Goal: Task Accomplishment & Management: Manage account settings

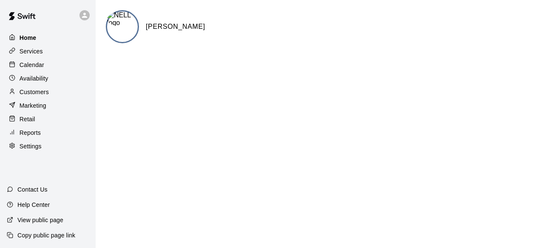
click at [49, 34] on div "Home" at bounding box center [48, 37] width 82 height 13
click at [40, 68] on p "Calendar" at bounding box center [32, 65] width 25 height 8
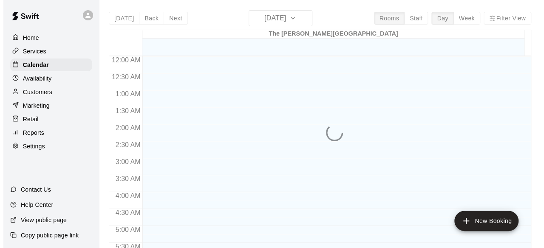
scroll to position [575, 0]
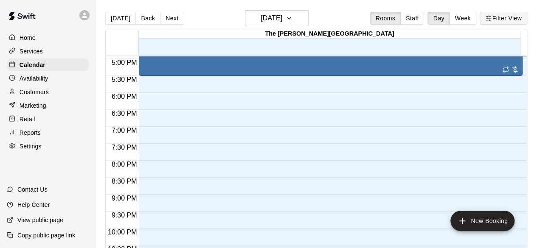
click at [500, 20] on button "Filter View" at bounding box center [504, 18] width 48 height 13
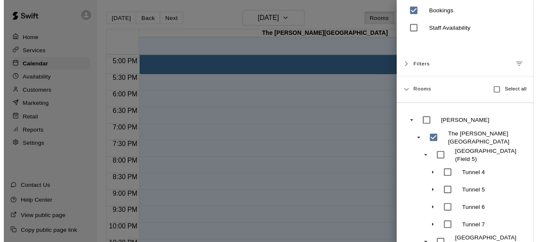
scroll to position [15, 0]
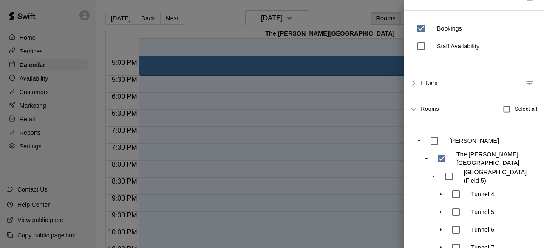
click at [339, 14] on div at bounding box center [272, 124] width 544 height 248
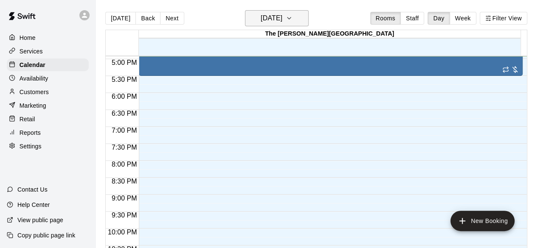
click at [293, 19] on icon "button" at bounding box center [289, 18] width 7 height 10
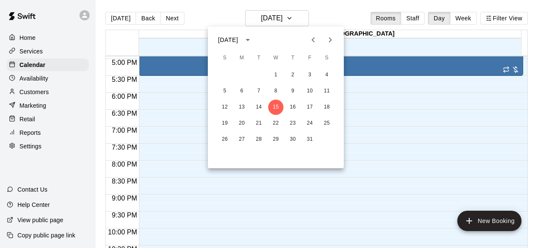
click at [461, 18] on div at bounding box center [272, 124] width 544 height 248
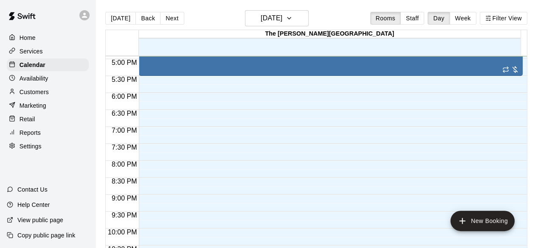
click at [461, 18] on button "Week" at bounding box center [463, 18] width 27 height 13
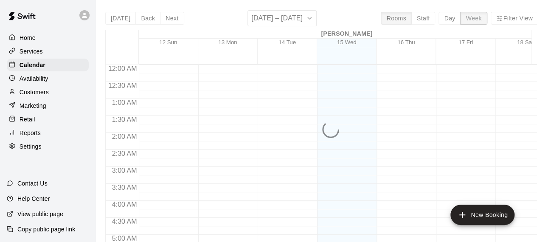
scroll to position [576, 0]
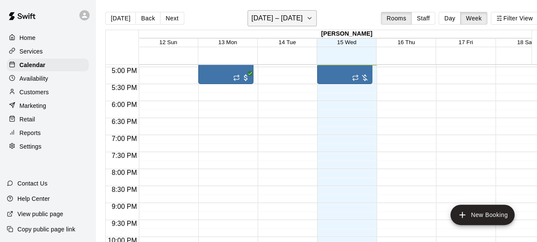
click at [310, 17] on icon "button" at bounding box center [309, 18] width 7 height 10
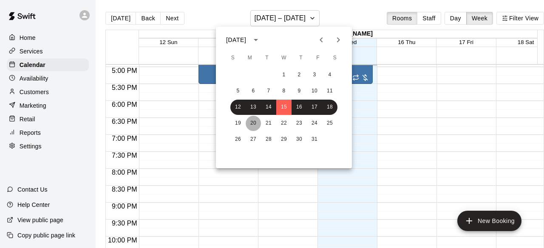
click at [251, 123] on button "20" at bounding box center [253, 123] width 15 height 15
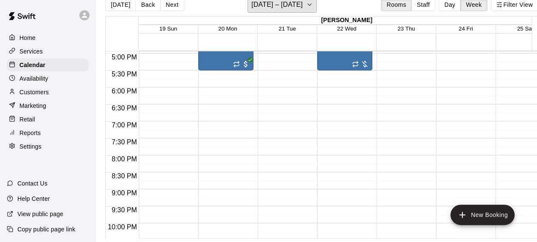
scroll to position [0, 0]
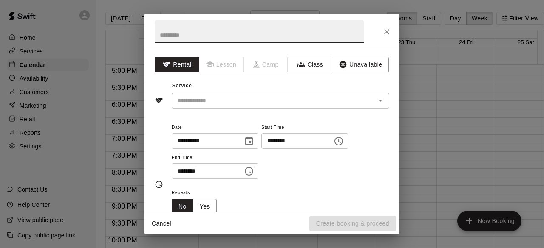
click at [387, 29] on icon "Close" at bounding box center [386, 32] width 8 height 8
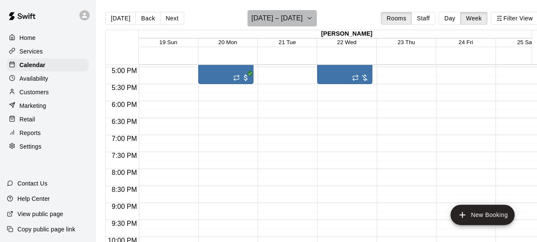
click at [309, 21] on icon "button" at bounding box center [309, 18] width 7 height 10
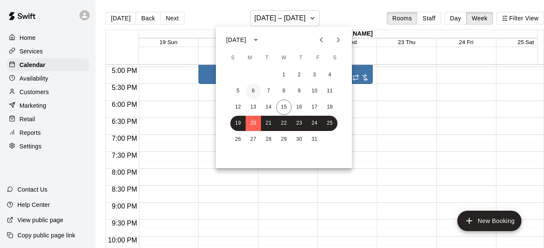
click at [252, 89] on button "6" at bounding box center [253, 91] width 15 height 15
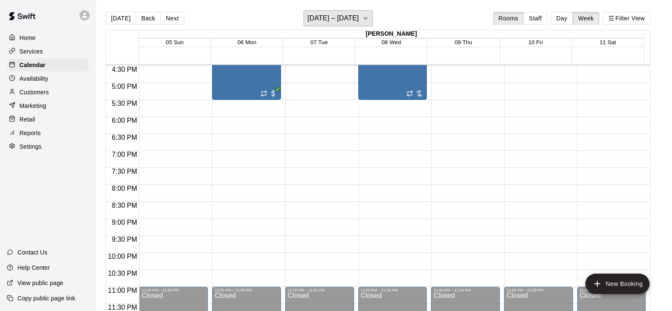
scroll to position [560, 0]
drag, startPoint x: 384, startPoint y: 1, endPoint x: 377, endPoint y: 158, distance: 156.9
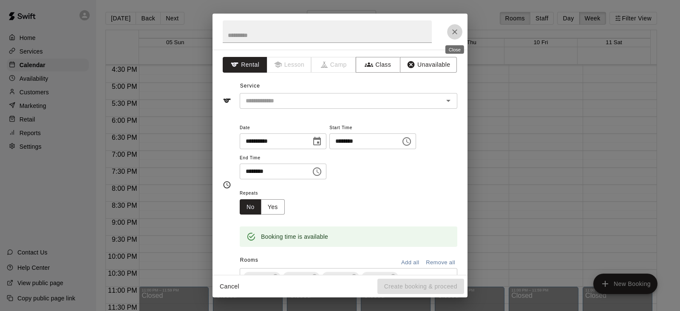
click at [450, 33] on icon "Close" at bounding box center [454, 32] width 8 height 8
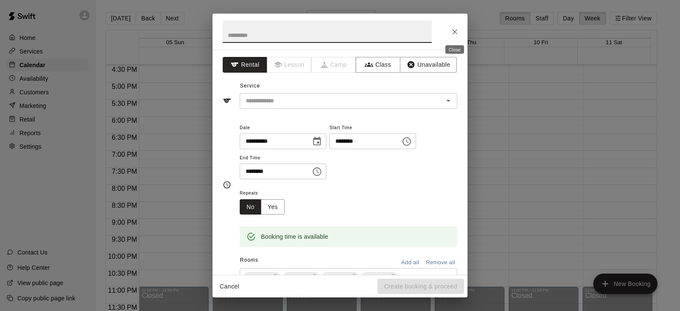
click at [455, 34] on icon "Close" at bounding box center [454, 32] width 8 height 8
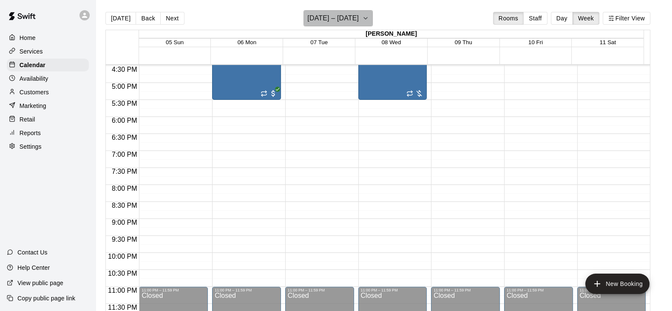
click at [368, 20] on icon "button" at bounding box center [365, 18] width 7 height 10
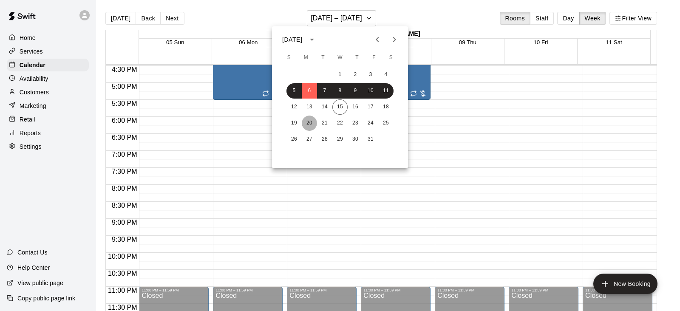
click at [308, 120] on button "20" at bounding box center [309, 123] width 15 height 15
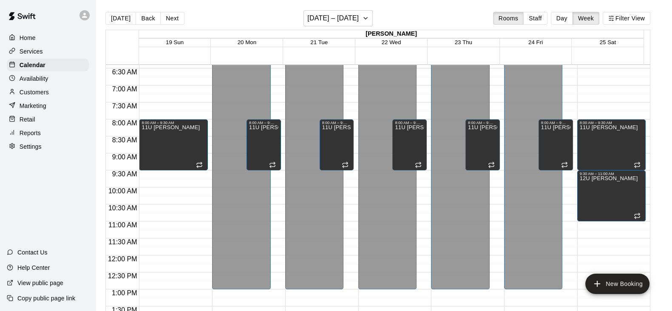
scroll to position [215, 0]
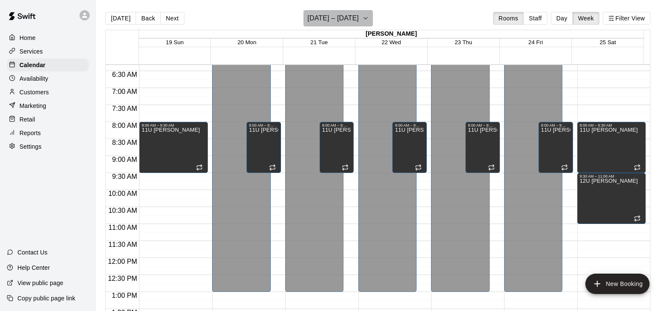
click at [366, 20] on icon "button" at bounding box center [365, 18] width 7 height 10
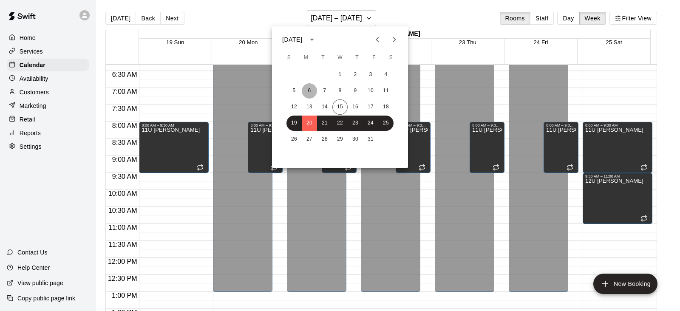
click at [310, 93] on button "6" at bounding box center [309, 90] width 15 height 15
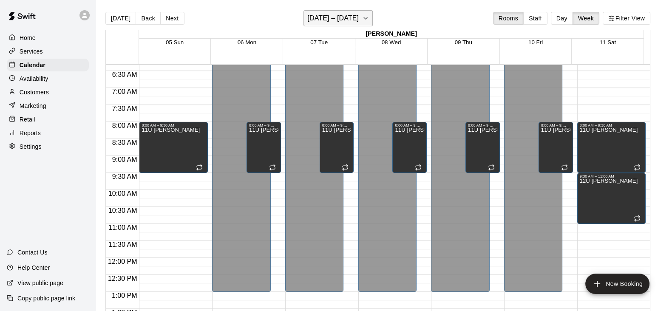
click at [367, 18] on icon "button" at bounding box center [365, 18] width 3 height 2
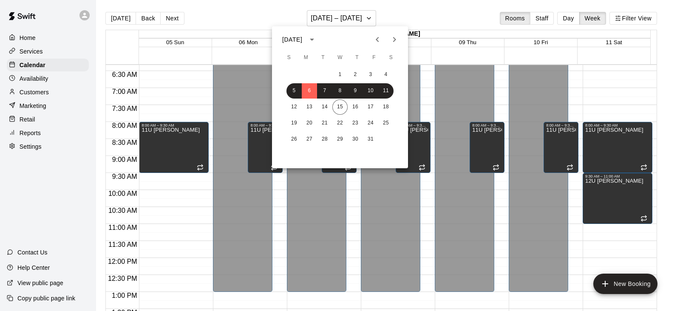
click at [381, 40] on icon "Previous month" at bounding box center [377, 39] width 10 height 10
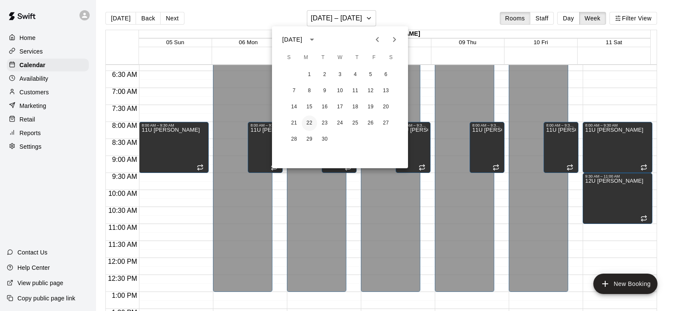
click at [310, 127] on button "22" at bounding box center [309, 123] width 15 height 15
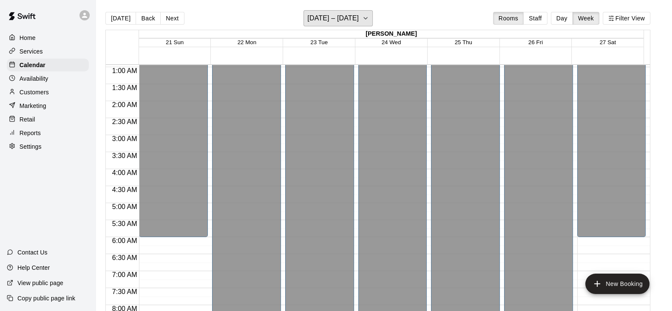
scroll to position [0, 0]
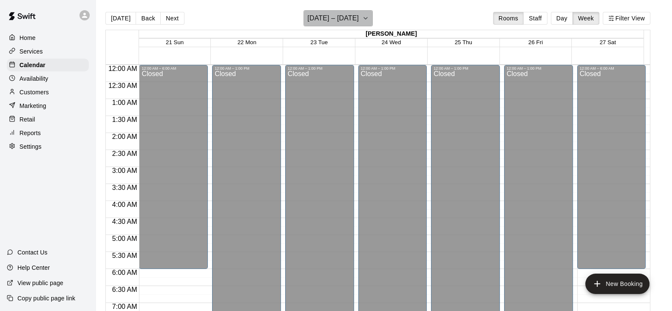
click at [367, 20] on button "[DATE] – [DATE]" at bounding box center [337, 18] width 69 height 16
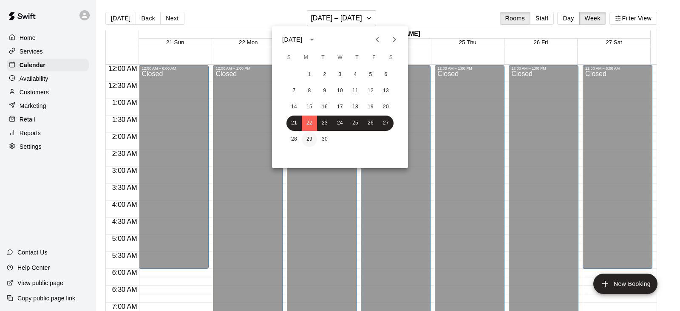
click at [310, 134] on button "29" at bounding box center [309, 139] width 15 height 15
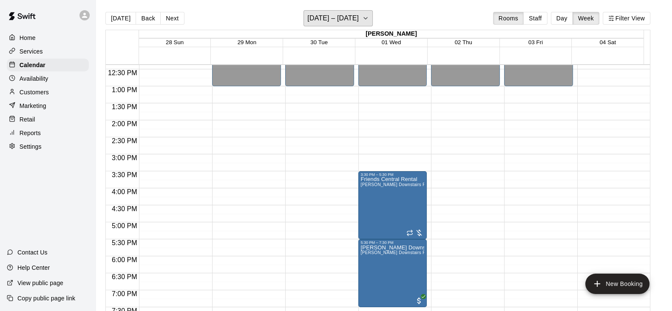
scroll to position [463, 0]
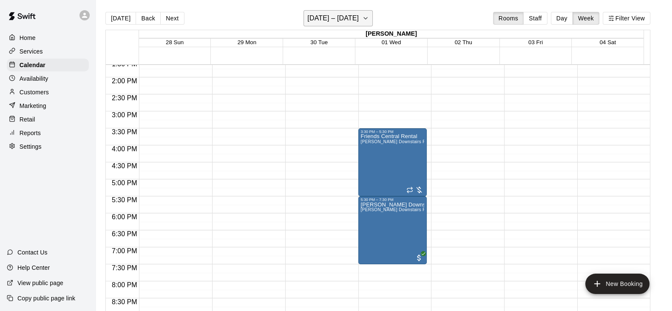
click at [369, 22] on icon "button" at bounding box center [365, 18] width 7 height 10
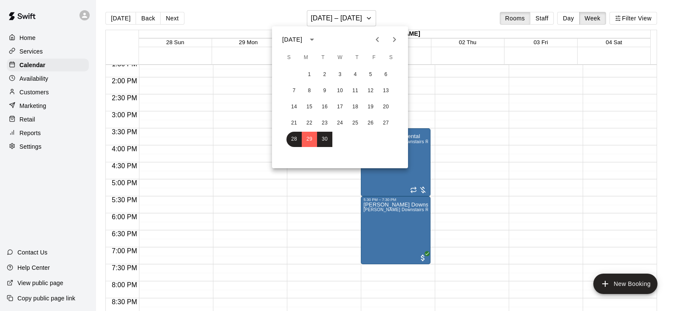
click at [397, 36] on icon "Next month" at bounding box center [394, 39] width 10 height 10
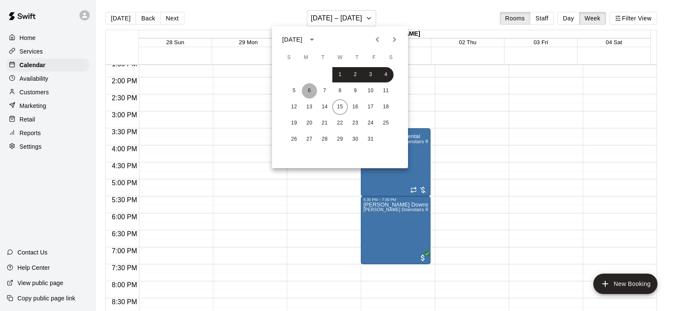
click at [310, 93] on button "6" at bounding box center [309, 90] width 15 height 15
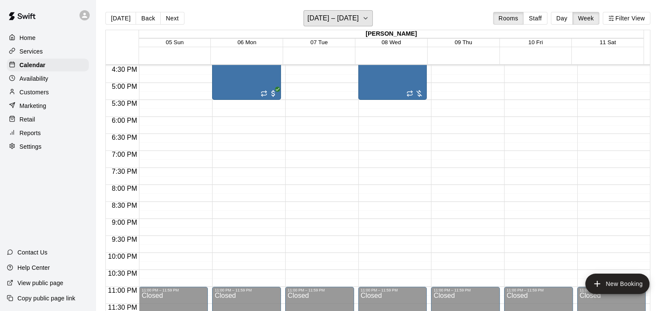
scroll to position [547, 0]
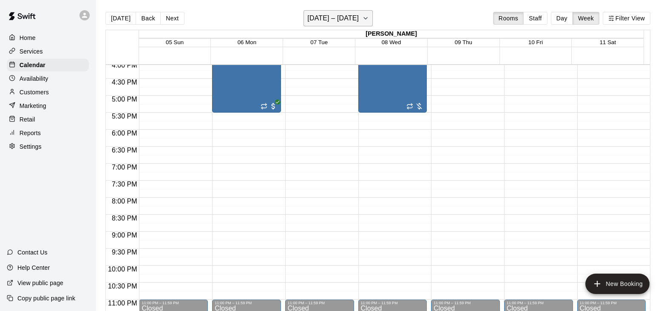
click at [364, 16] on icon "button" at bounding box center [365, 18] width 7 height 10
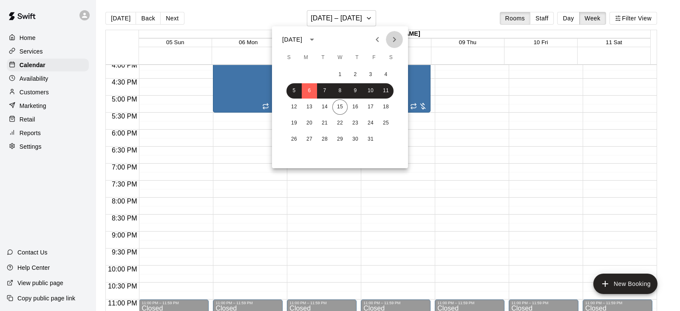
click at [397, 37] on icon "Next month" at bounding box center [394, 39] width 10 height 10
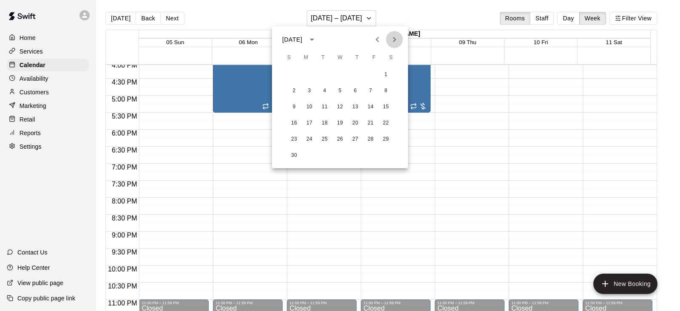
click at [397, 37] on icon "Next month" at bounding box center [394, 39] width 10 height 10
click at [391, 44] on icon "Next month" at bounding box center [394, 39] width 10 height 10
click at [307, 92] on button "5" at bounding box center [309, 90] width 15 height 15
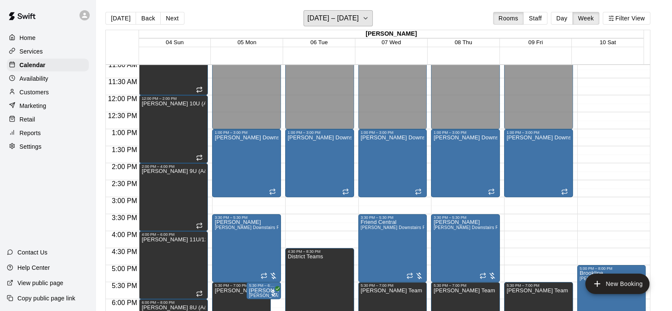
scroll to position [355, 0]
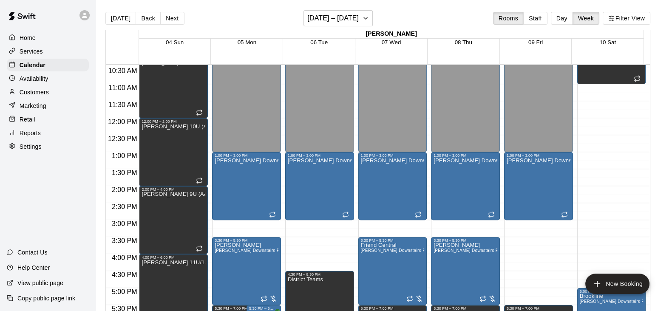
click at [444, 13] on div "[DATE] Back Next [DATE] – [DATE] Rooms Staff Day Week Filter View" at bounding box center [377, 20] width 545 height 20
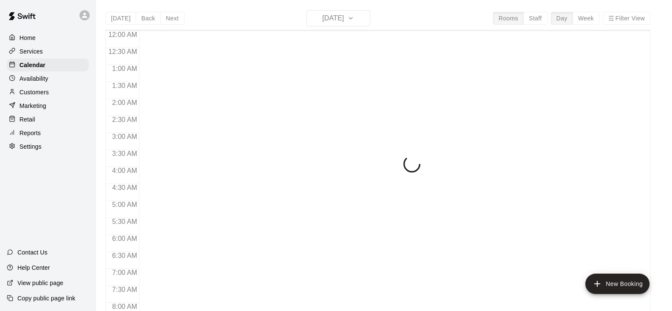
scroll to position [525, 0]
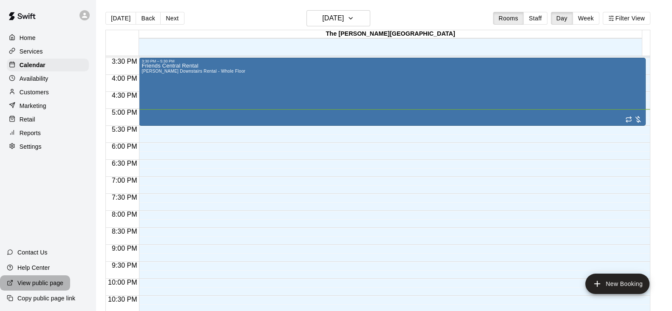
click at [39, 282] on p "View public page" at bounding box center [40, 283] width 46 height 8
drag, startPoint x: 285, startPoint y: 1, endPoint x: 392, endPoint y: 13, distance: 107.7
click at [392, 13] on div "Today Back Next Wednesday Oct 15 Rooms Staff Day Week Filter View" at bounding box center [377, 20] width 545 height 20
click at [61, 151] on div "Settings" at bounding box center [48, 146] width 82 height 13
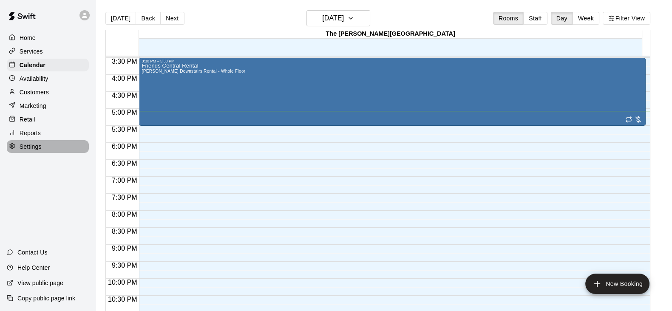
click at [61, 151] on div "Settings" at bounding box center [48, 146] width 82 height 13
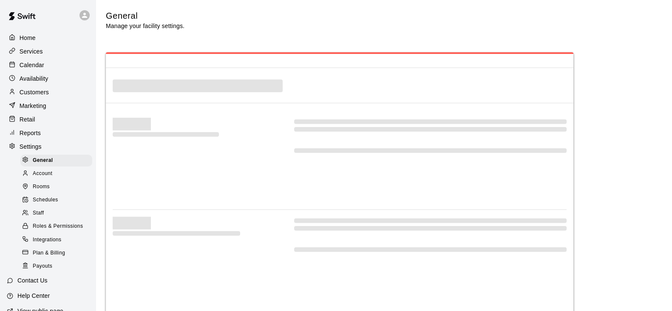
select select "**"
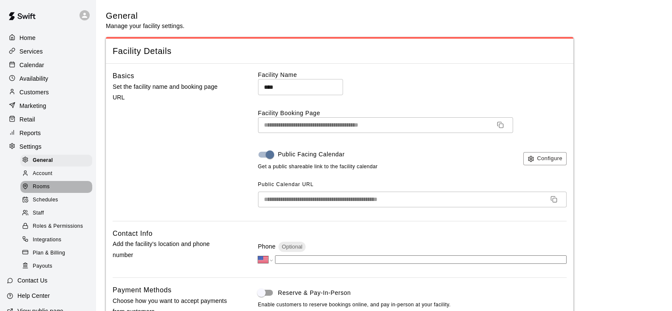
click at [56, 193] on div "Rooms" at bounding box center [56, 187] width 72 height 12
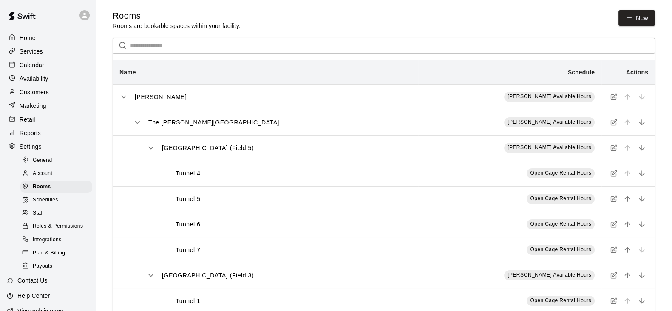
click at [24, 99] on div "Customers" at bounding box center [48, 92] width 82 height 13
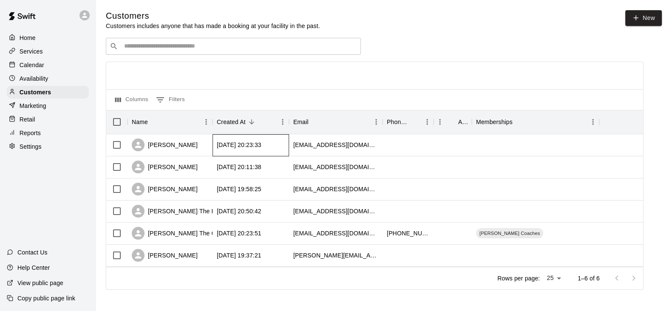
click at [222, 147] on div "2025-10-02 20:23:33" at bounding box center [239, 145] width 45 height 8
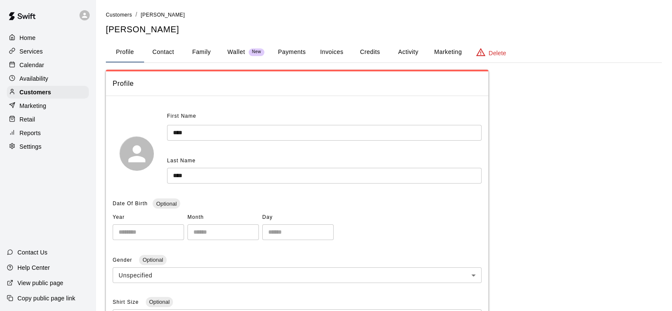
click at [412, 50] on button "Activity" at bounding box center [408, 52] width 38 height 20
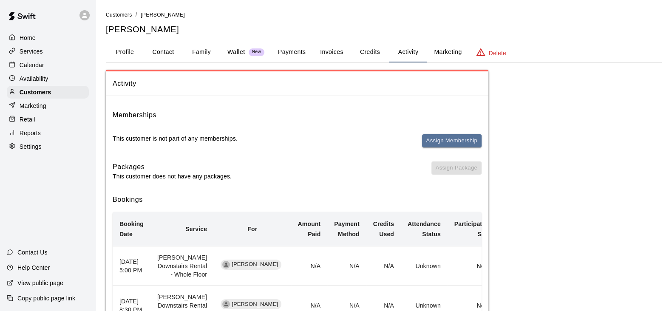
click at [291, 49] on button "Payments" at bounding box center [291, 52] width 41 height 20
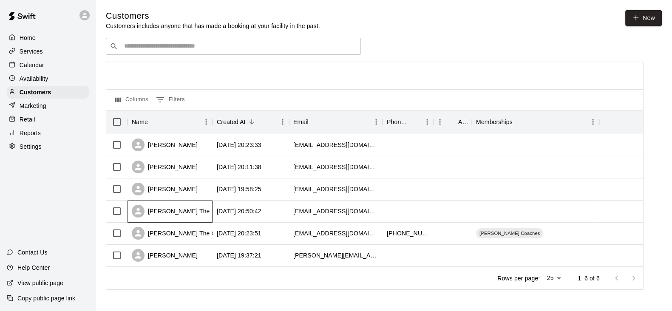
click at [169, 215] on div "Rob The Renter" at bounding box center [181, 211] width 98 height 13
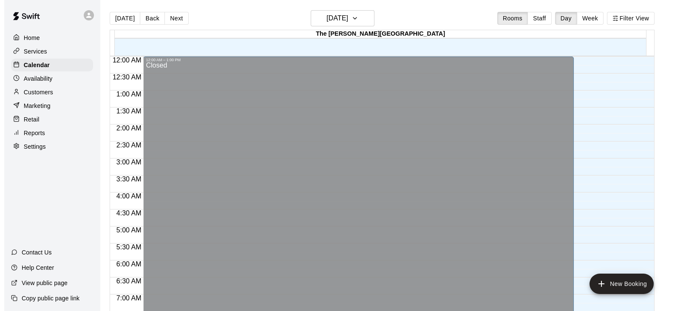
scroll to position [525, 0]
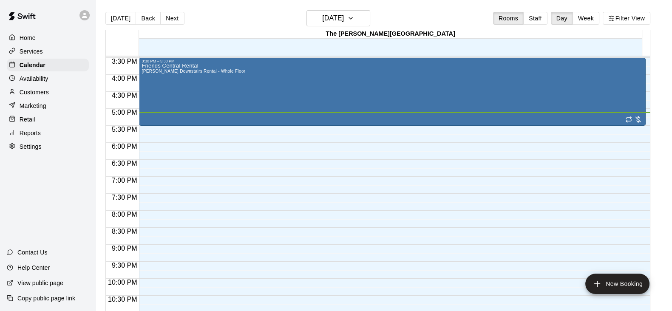
click at [26, 49] on p "Services" at bounding box center [31, 51] width 23 height 8
